Goal: Navigation & Orientation: Find specific page/section

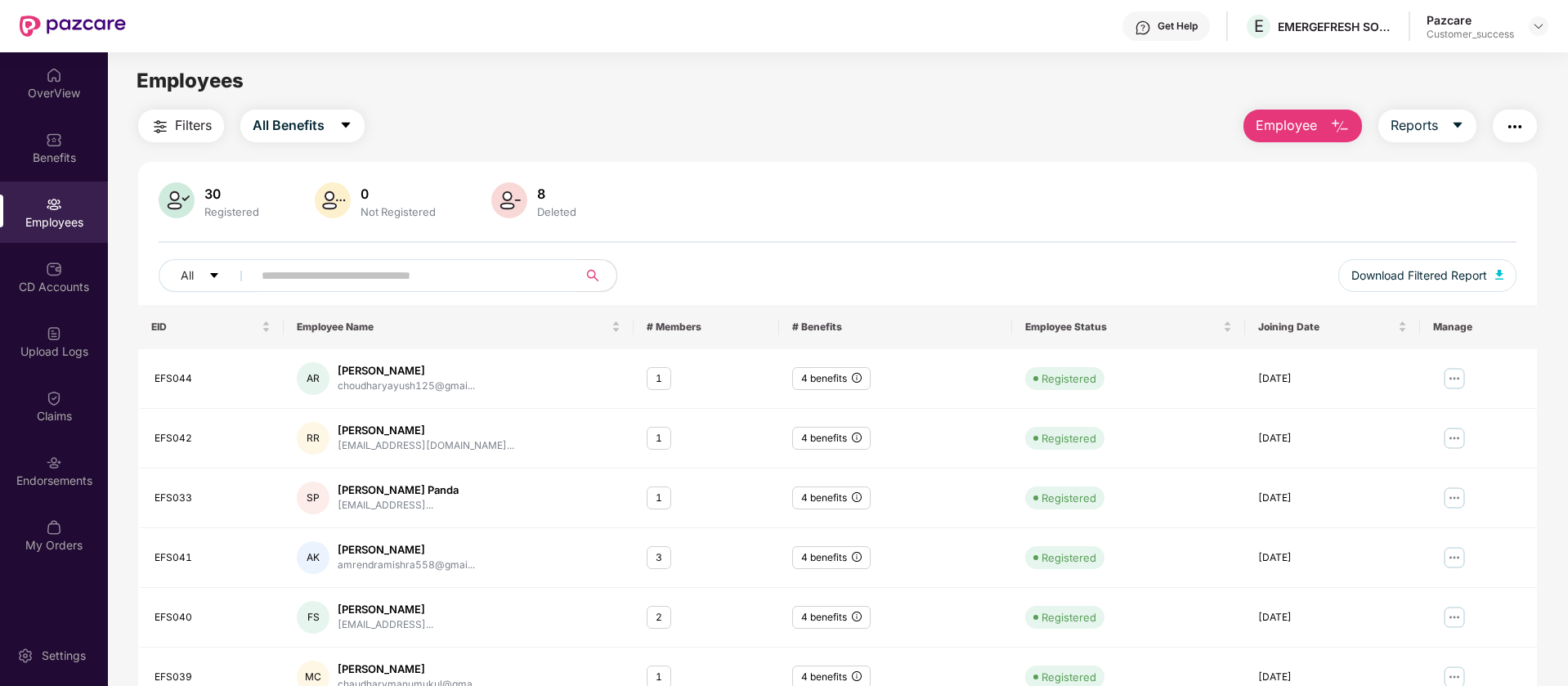
click at [836, 126] on div "Filters All Benefits Employee Reports" at bounding box center [837, 125] width 1399 height 33
